Goal: Task Accomplishment & Management: Manage account settings

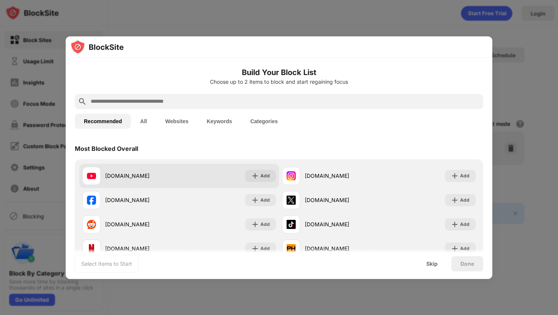
click at [181, 173] on div "[DOMAIN_NAME] Add" at bounding box center [179, 176] width 200 height 24
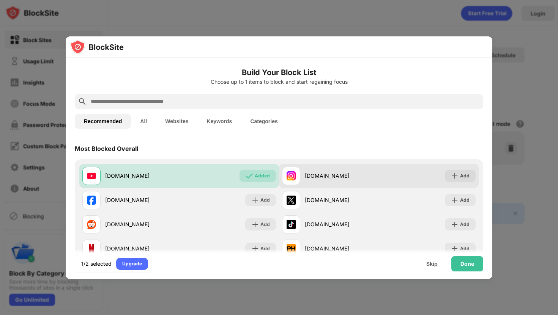
click at [289, 171] on img at bounding box center [290, 175] width 9 height 9
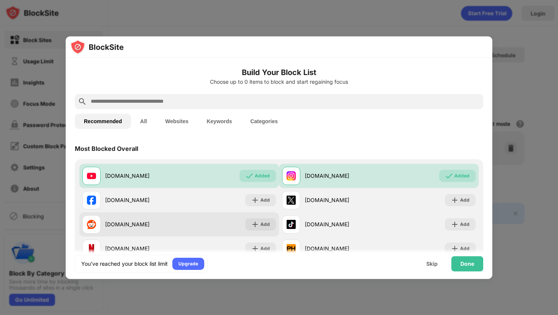
click at [217, 215] on div "[DOMAIN_NAME] Add" at bounding box center [179, 224] width 200 height 24
click at [261, 223] on div "Add" at bounding box center [264, 225] width 9 height 8
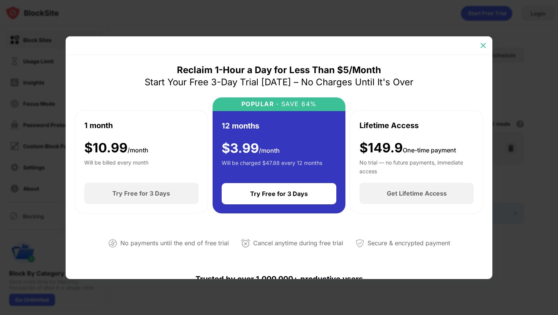
click at [485, 47] on img at bounding box center [483, 46] width 8 height 8
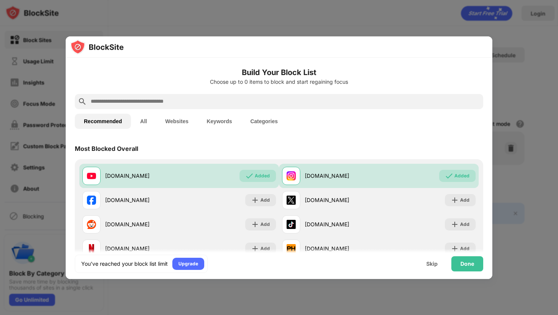
click at [485, 47] on div at bounding box center [279, 46] width 426 height 21
click at [462, 266] on div "Done" at bounding box center [467, 264] width 14 height 6
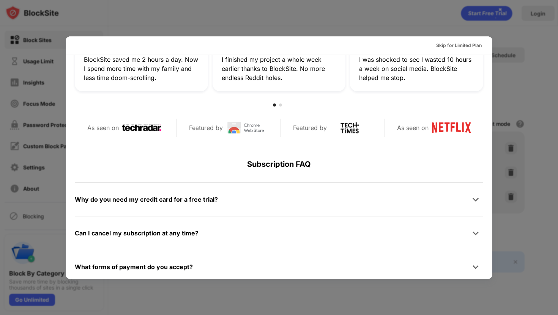
scroll to position [276, 0]
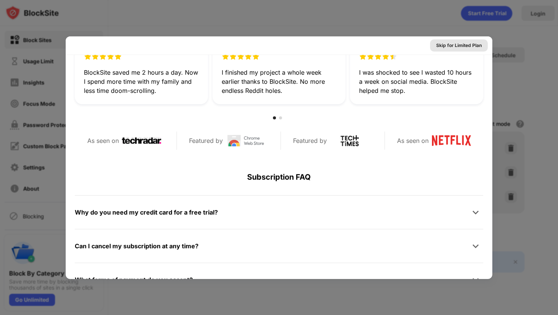
click at [447, 46] on div "Skip for Limited Plan" at bounding box center [459, 46] width 46 height 8
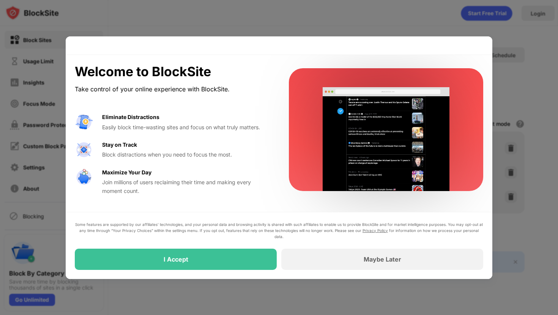
scroll to position [0, 0]
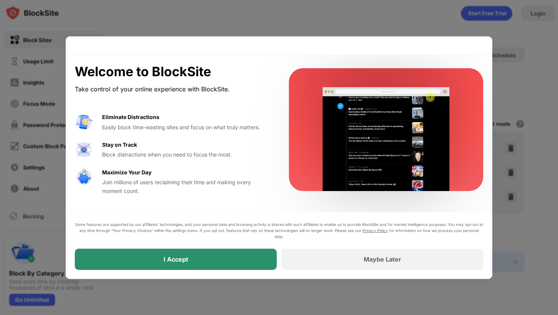
click at [236, 259] on div "I Accept" at bounding box center [176, 259] width 202 height 21
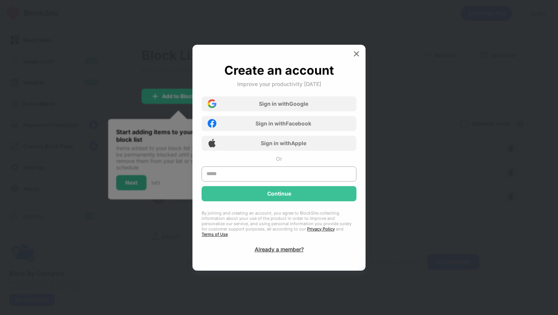
click at [351, 54] on div at bounding box center [356, 54] width 12 height 12
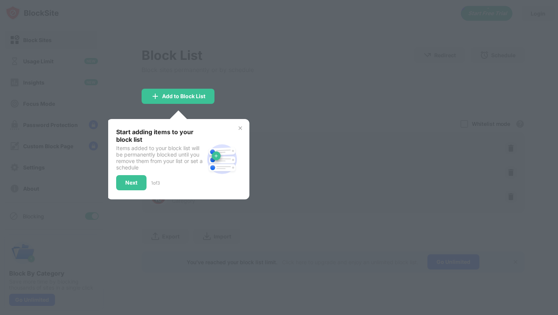
click at [239, 125] on img at bounding box center [240, 128] width 6 height 6
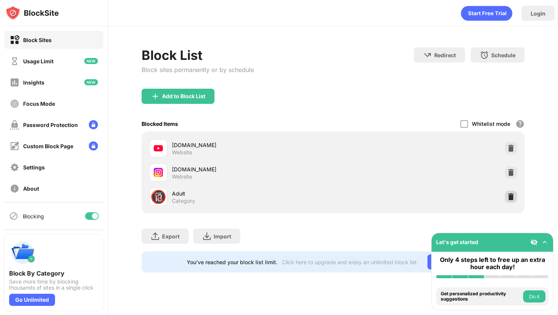
click at [510, 198] on img at bounding box center [511, 197] width 8 height 8
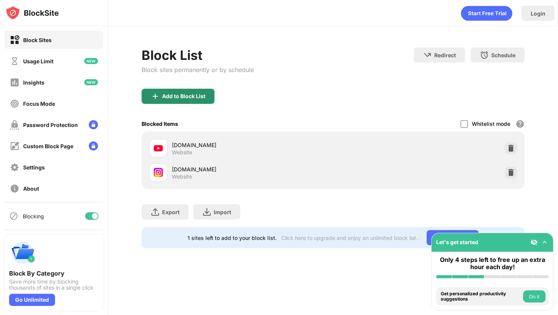
click at [179, 96] on div "Add to Block List" at bounding box center [183, 96] width 43 height 6
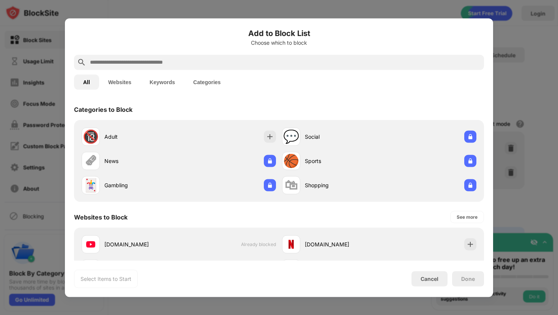
click at [160, 61] on input "text" at bounding box center [285, 62] width 392 height 9
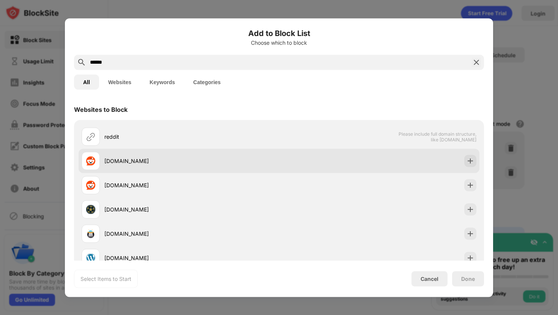
type input "******"
click at [131, 165] on div "[DOMAIN_NAME]" at bounding box center [191, 161] width 175 height 8
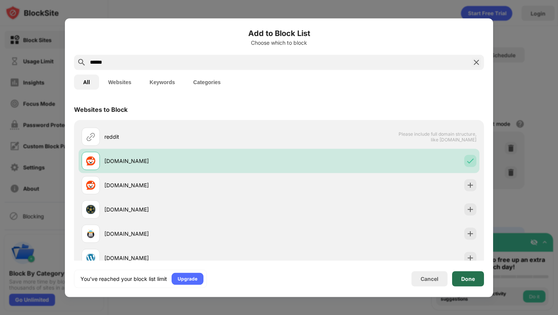
click at [463, 279] on div "Done" at bounding box center [468, 279] width 14 height 6
